Goal: Task Accomplishment & Management: Manage account settings

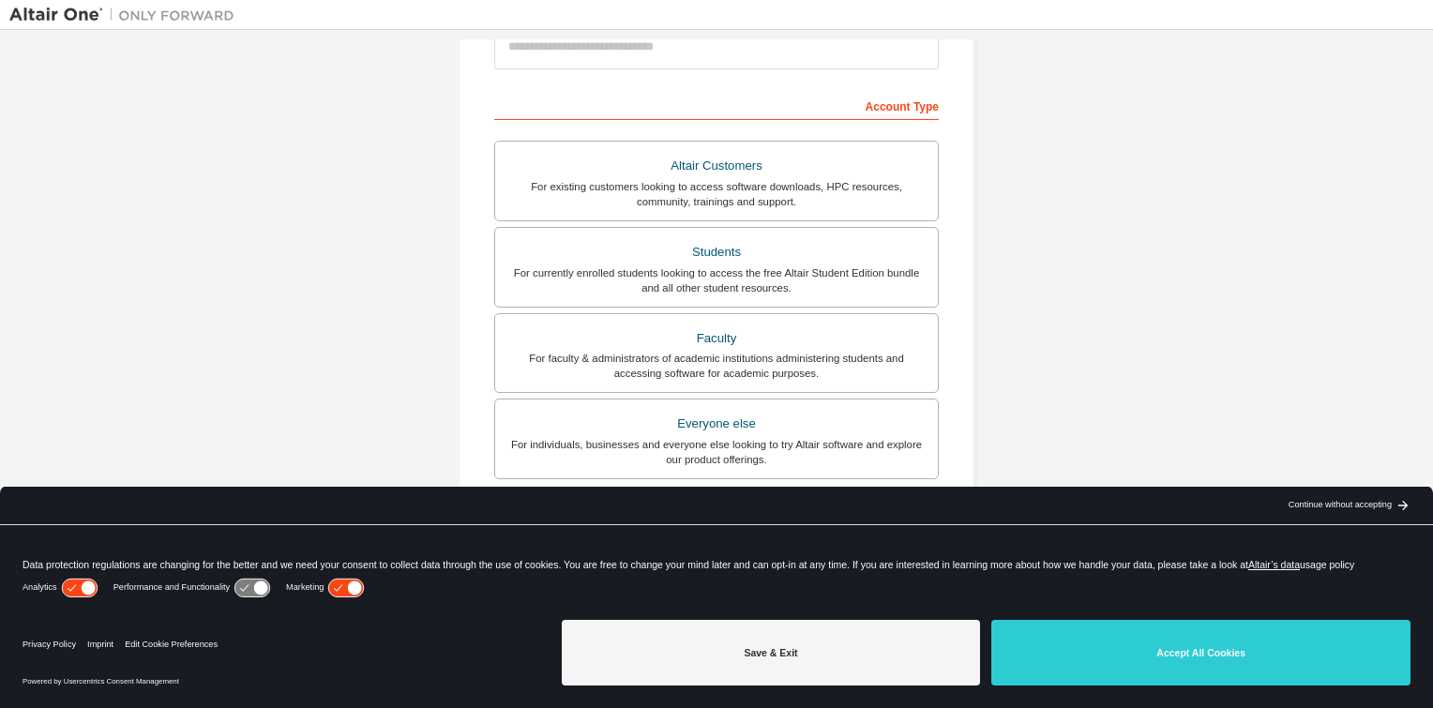
scroll to position [384, 0]
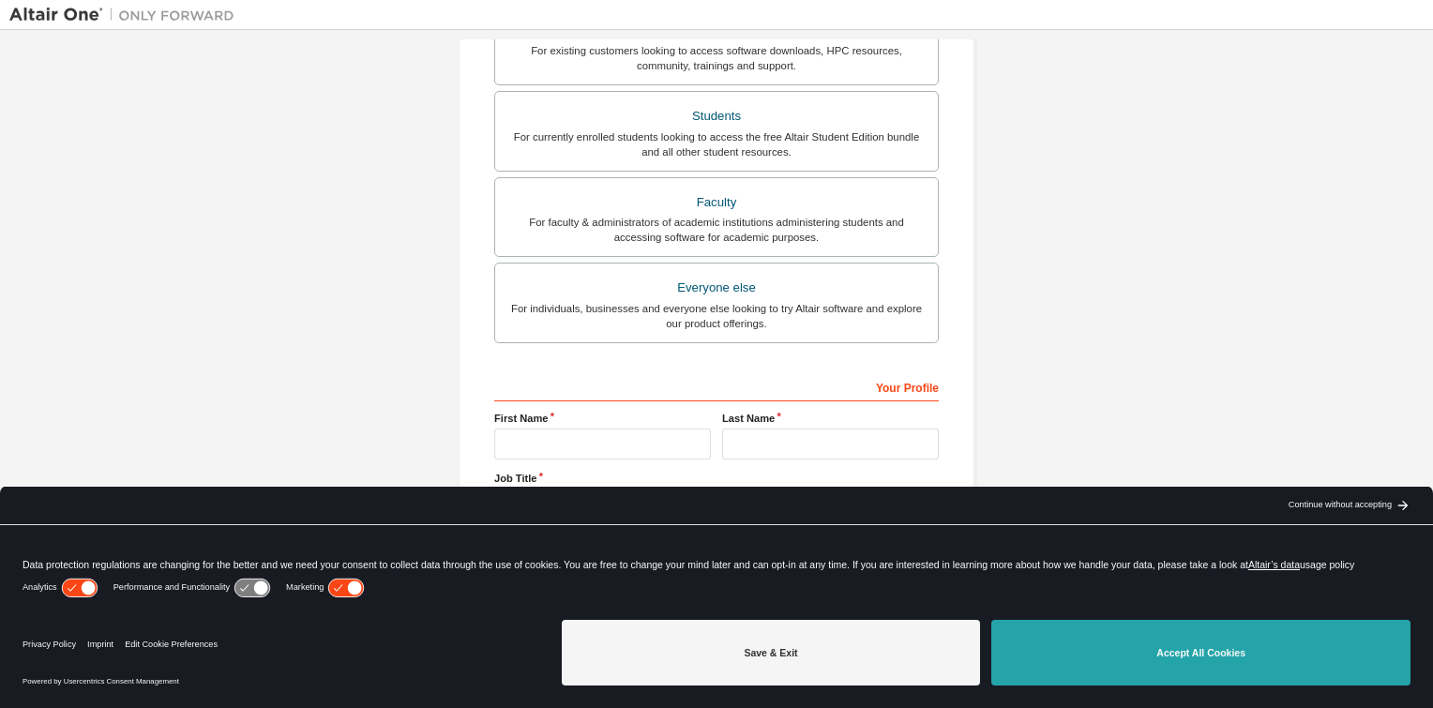
click at [1104, 660] on button "Accept All Cookies" at bounding box center [1201, 653] width 419 height 66
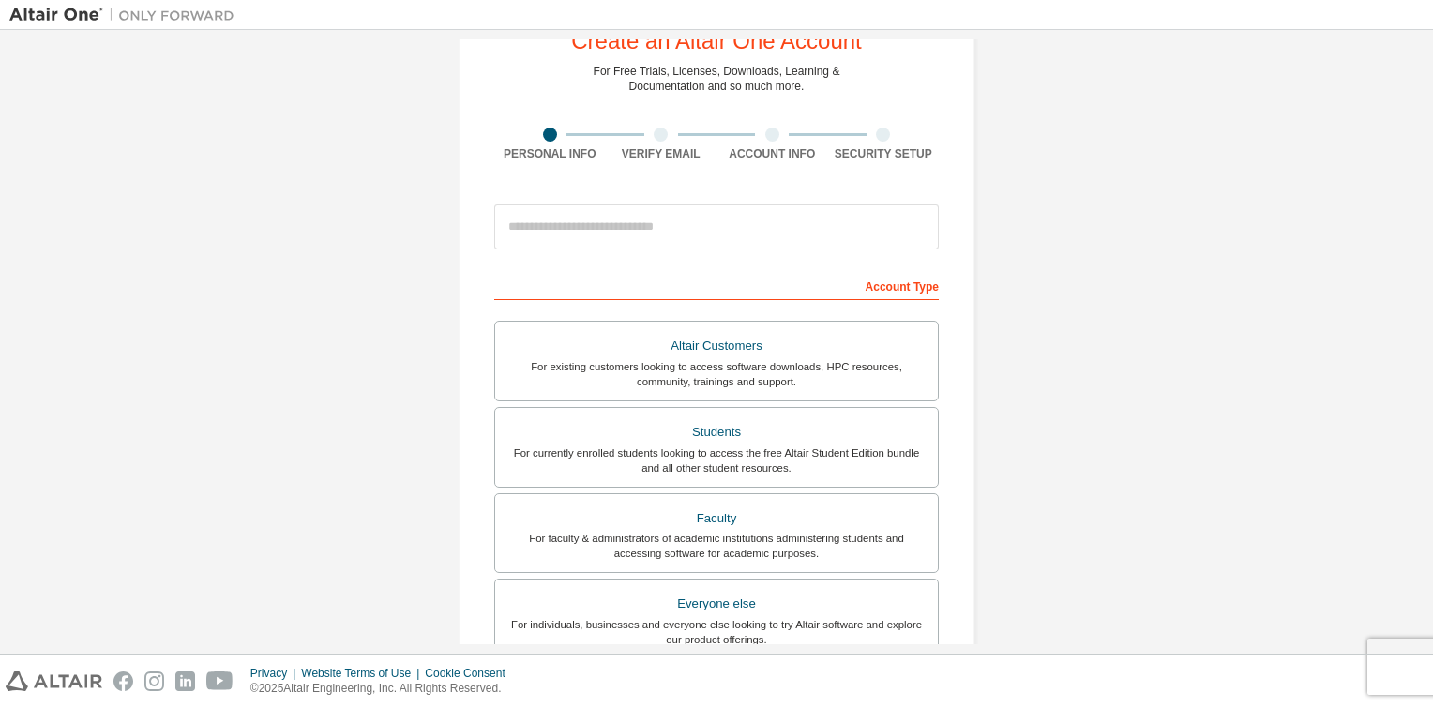
scroll to position [61, 0]
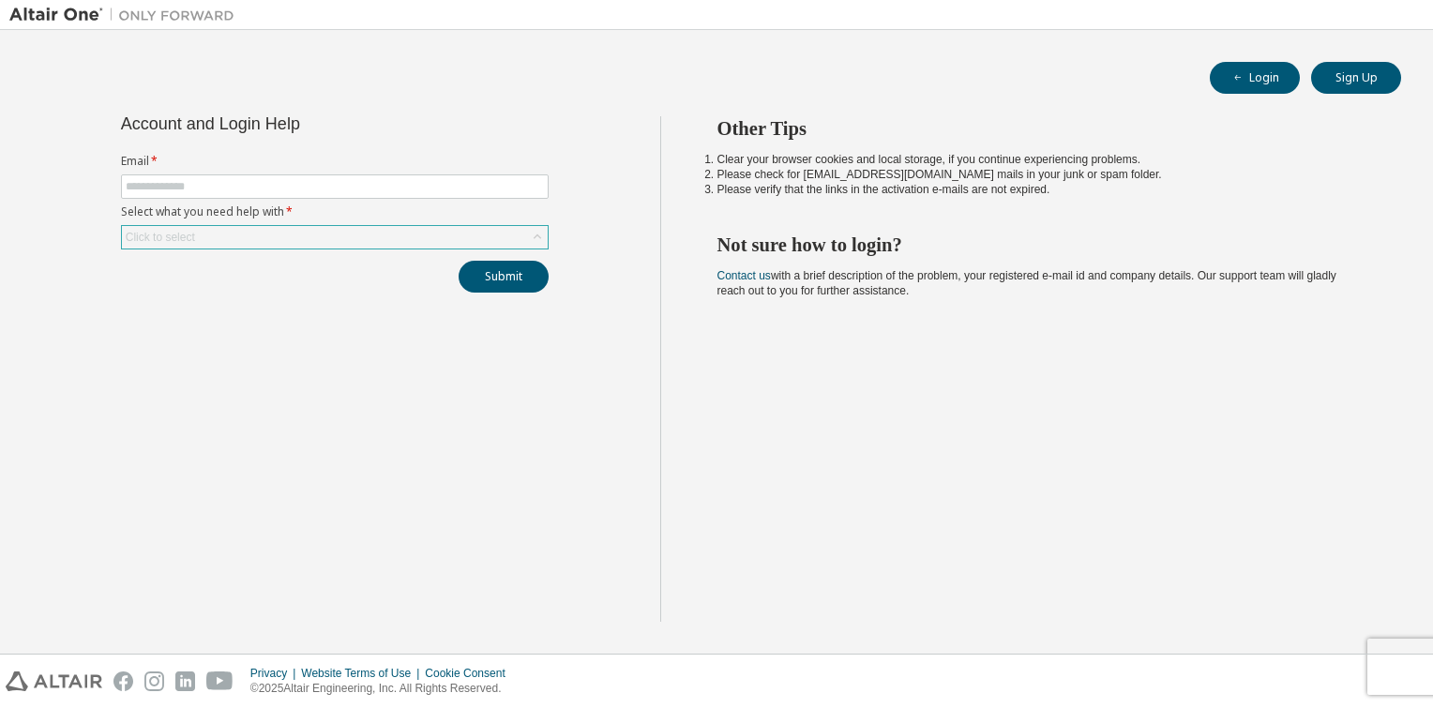
click at [205, 247] on div "Click to select" at bounding box center [335, 237] width 426 height 23
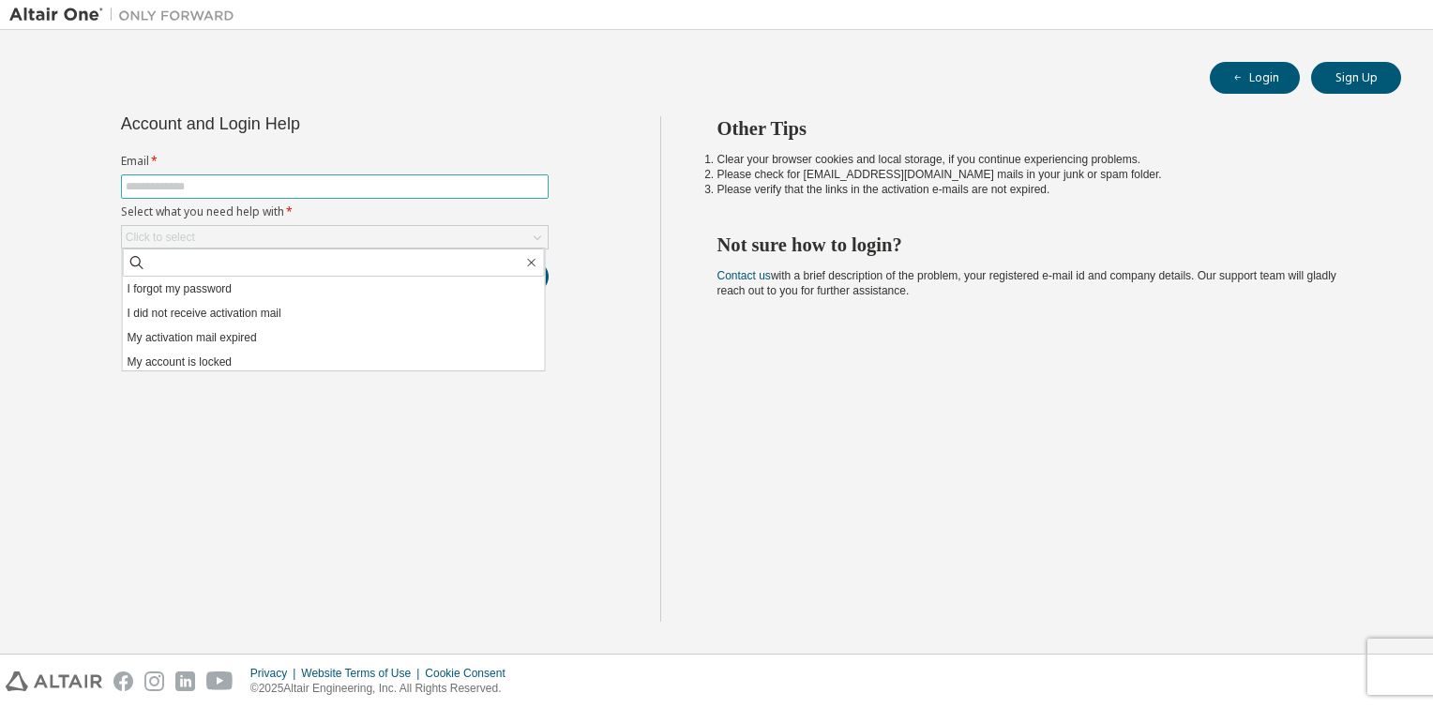
click at [250, 185] on input "text" at bounding box center [335, 186] width 418 height 15
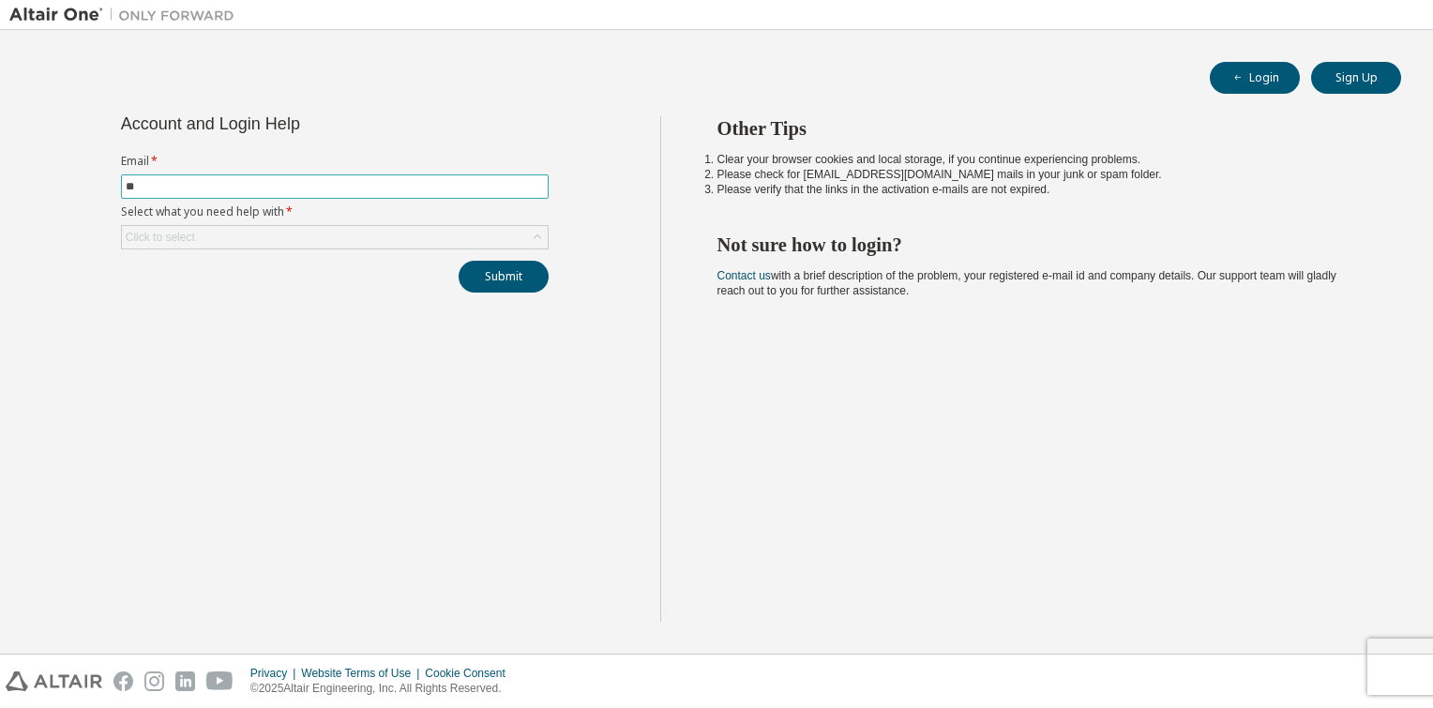
type input "**********"
click at [287, 236] on div "Click to select" at bounding box center [335, 237] width 426 height 23
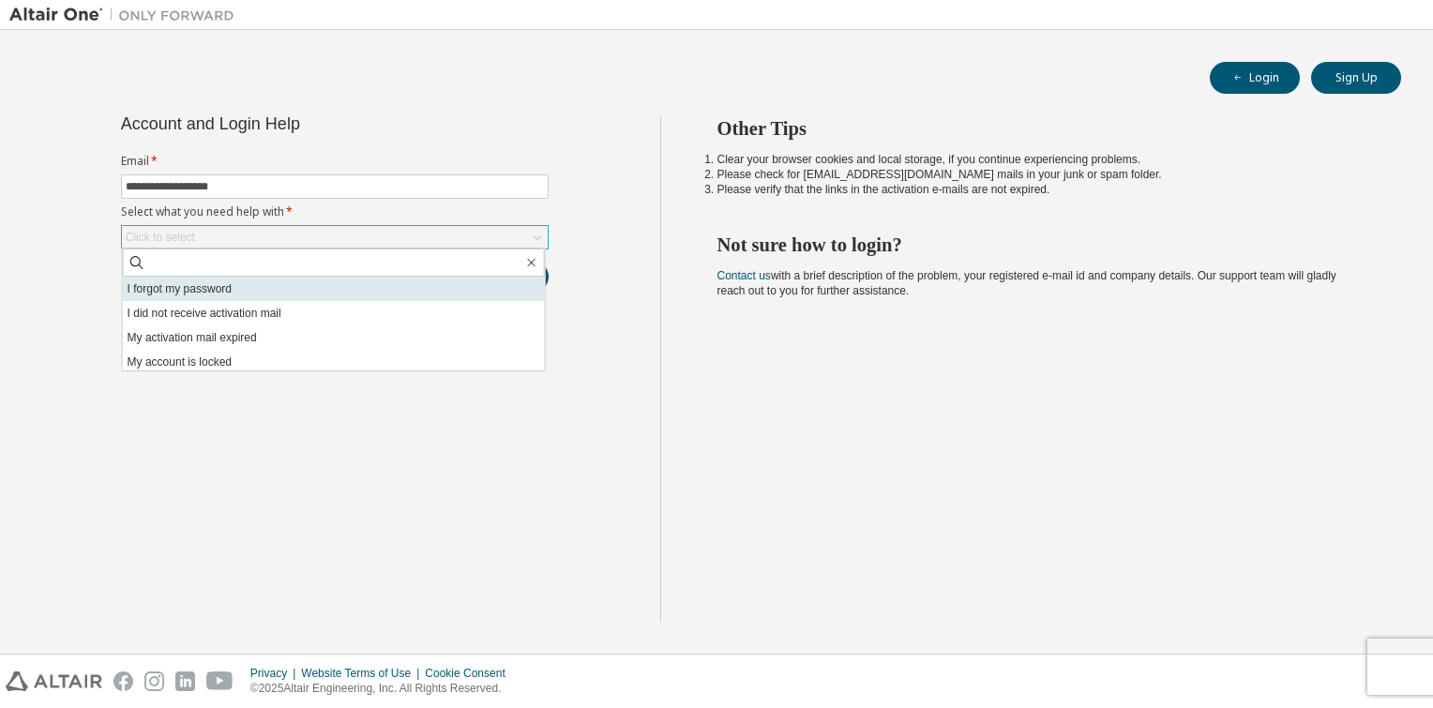
click at [184, 293] on li "I forgot my password" at bounding box center [334, 289] width 422 height 24
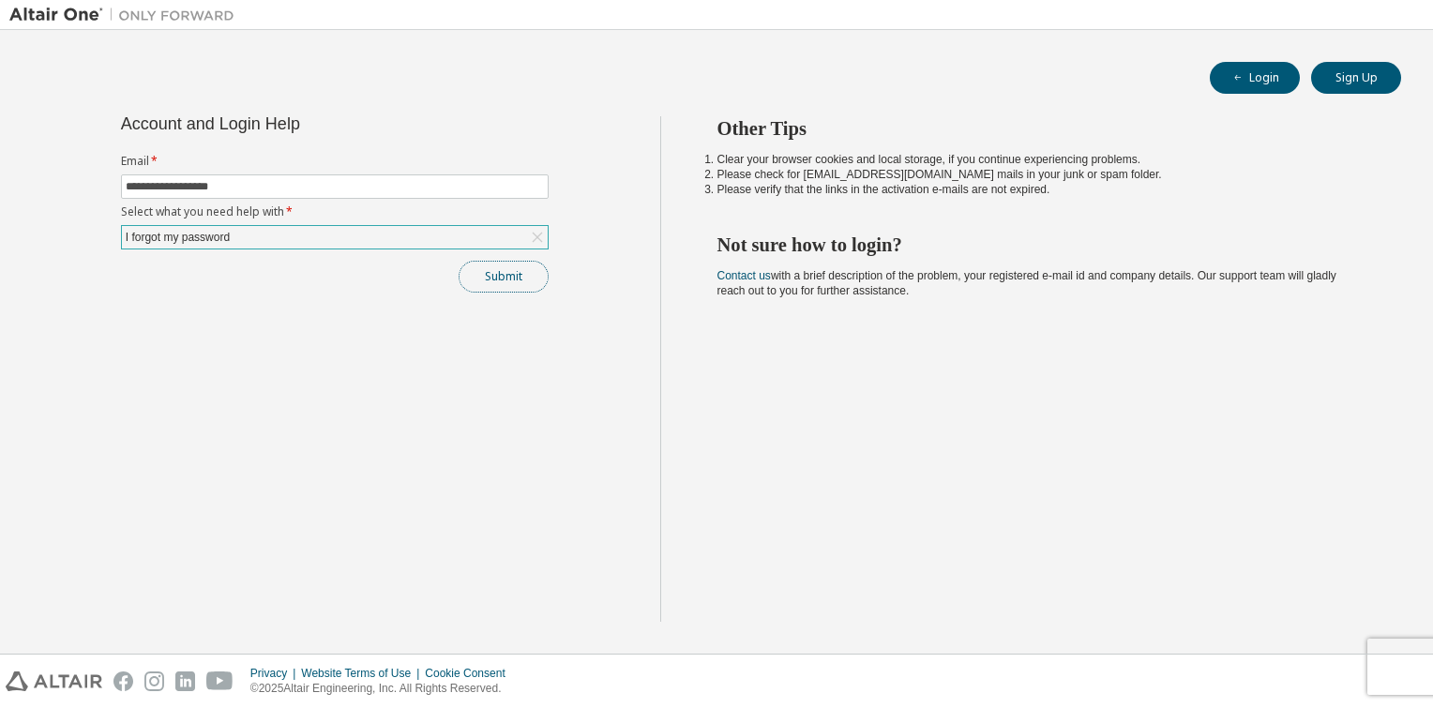
click at [525, 280] on button "Submit" at bounding box center [504, 277] width 90 height 32
